Goal: Check status: Check status

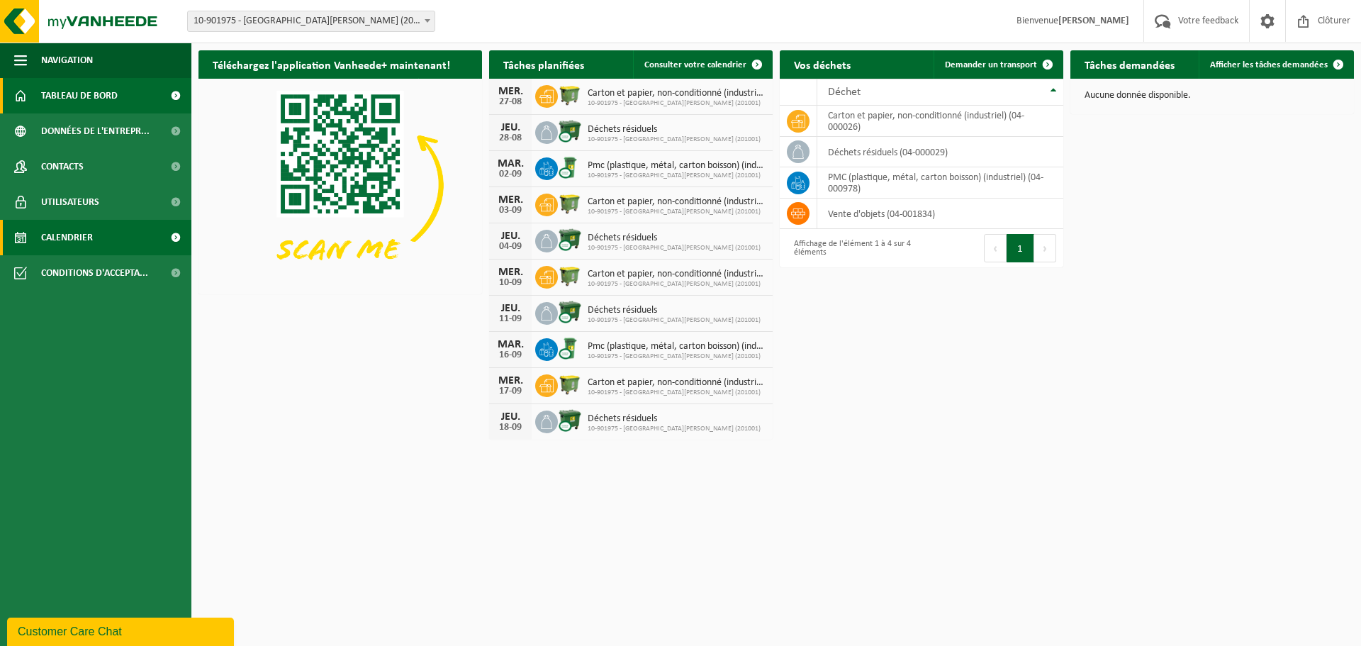
click at [100, 240] on link "Calendrier" at bounding box center [95, 237] width 191 height 35
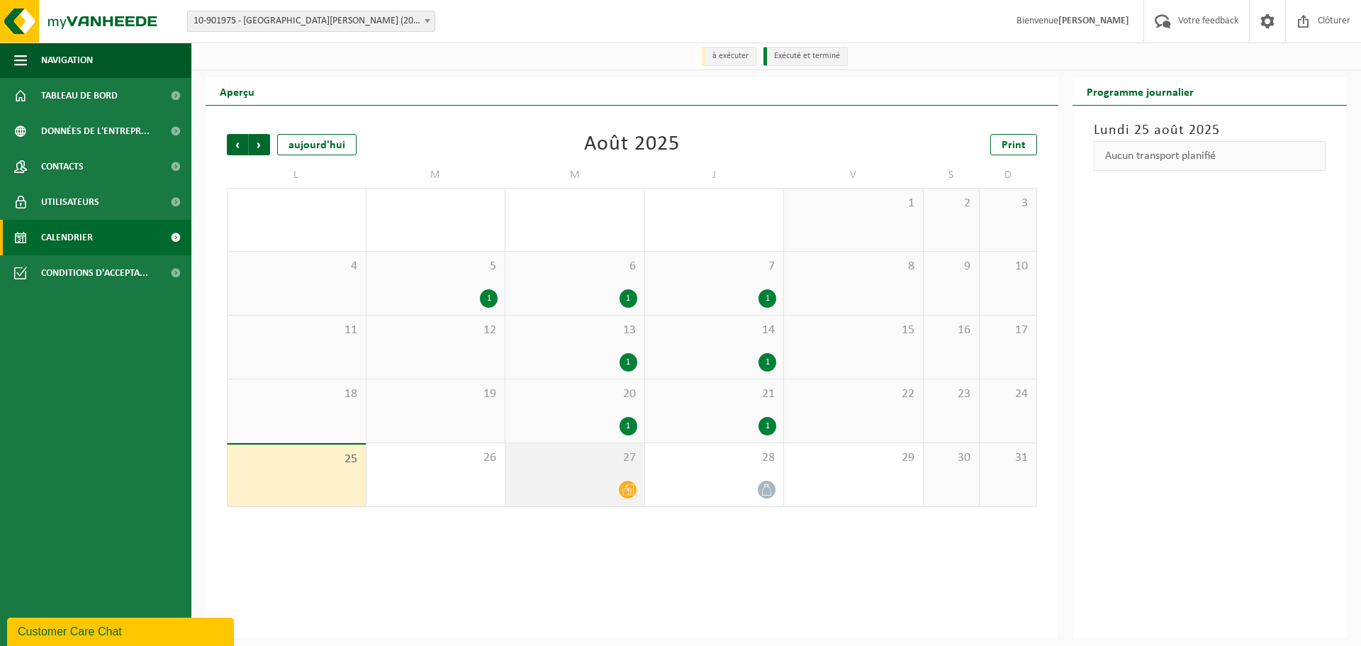
click at [624, 493] on icon at bounding box center [628, 490] width 12 height 12
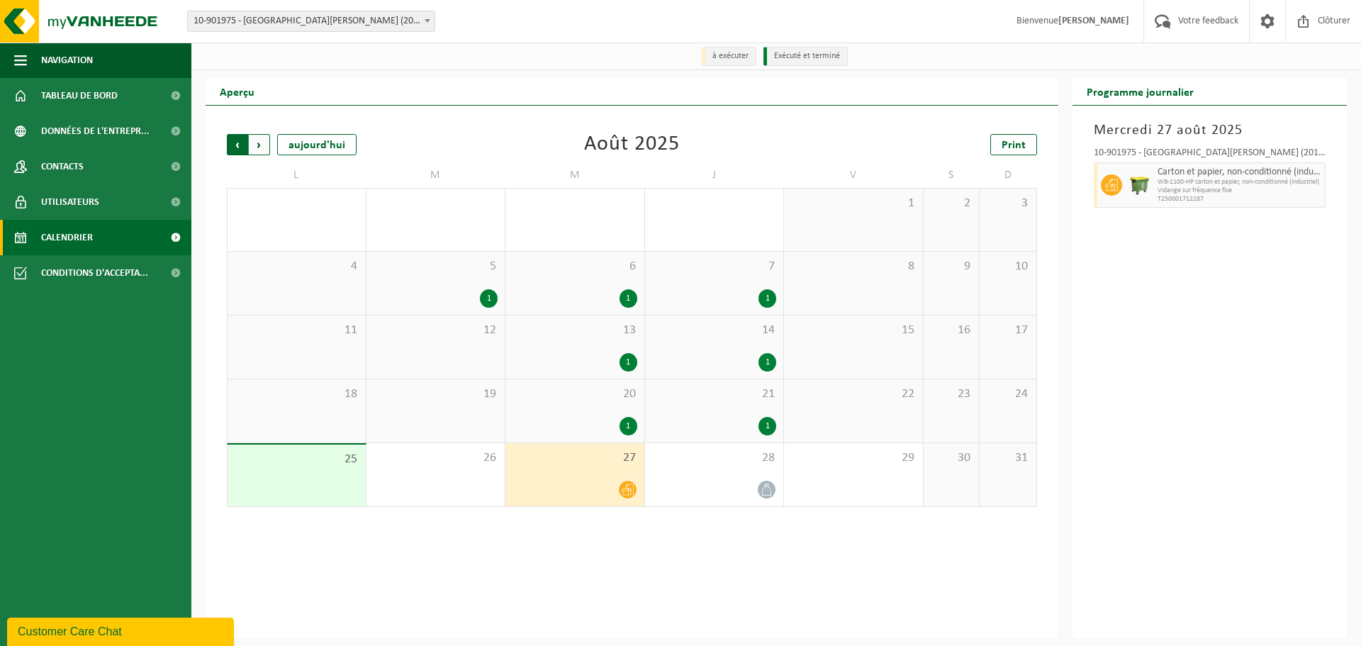
click at [262, 145] on span "Suivant" at bounding box center [259, 144] width 21 height 21
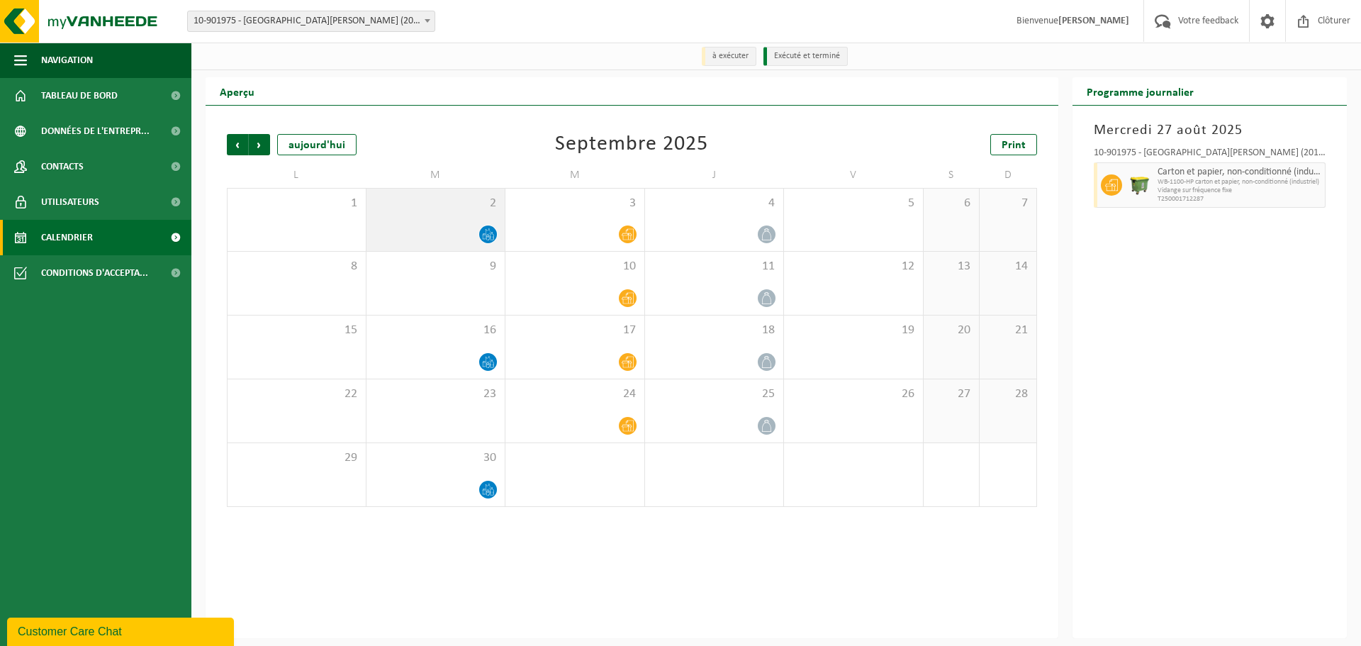
click at [486, 235] on icon at bounding box center [488, 234] width 12 height 12
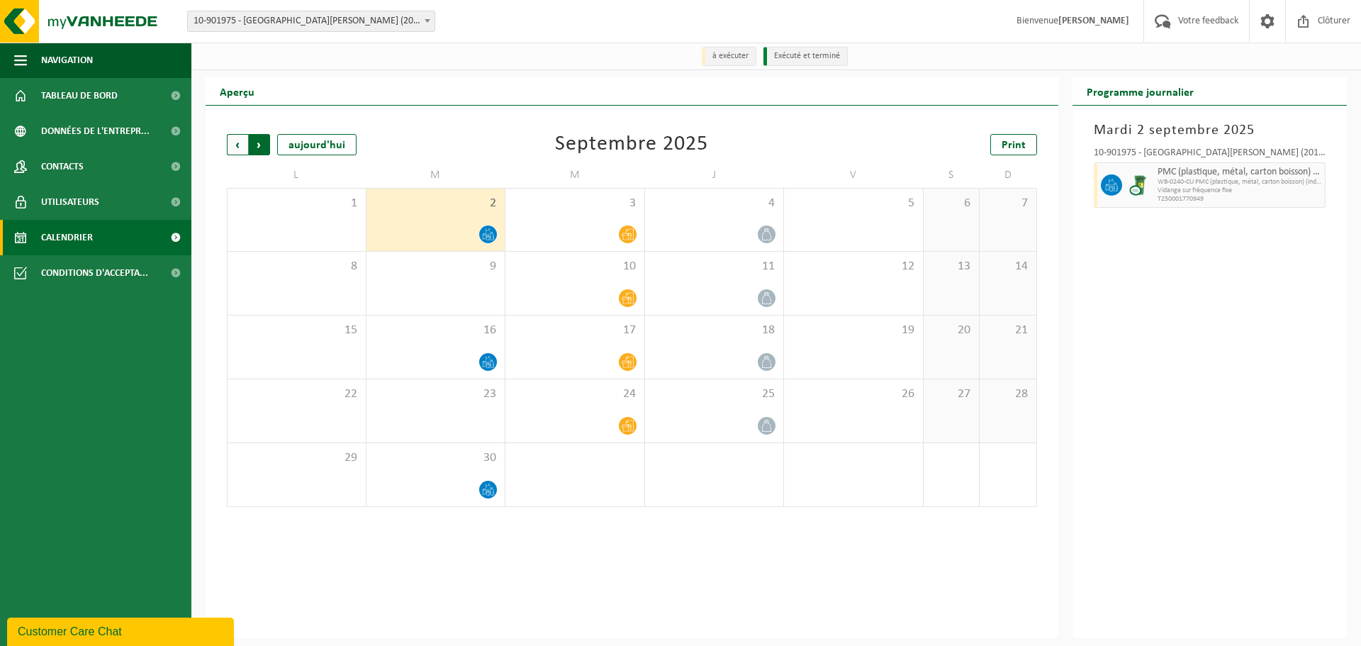
click at [236, 145] on span "Précédent" at bounding box center [237, 144] width 21 height 21
